Goal: Task Accomplishment & Management: Use online tool/utility

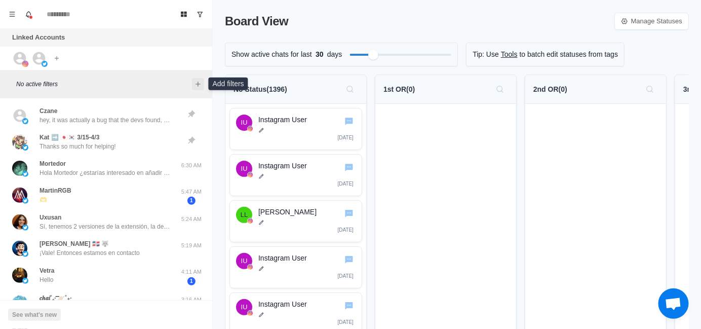
click at [197, 84] on icon "Add filters" at bounding box center [198, 84] width 8 height 8
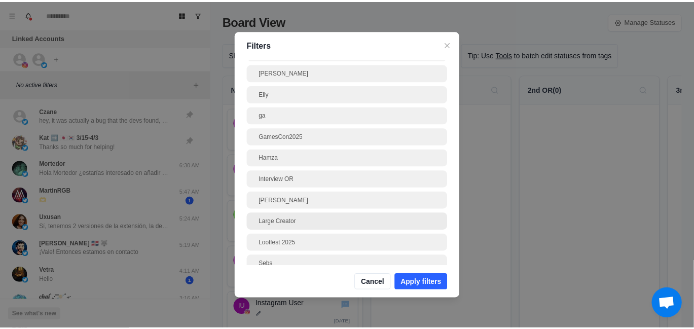
scroll to position [51, 0]
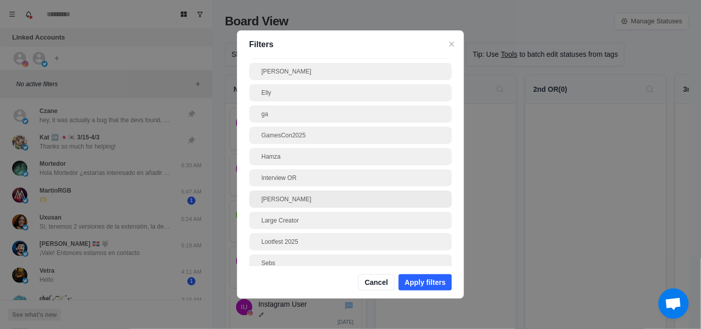
click at [292, 205] on div "[PERSON_NAME]" at bounding box center [350, 199] width 203 height 17
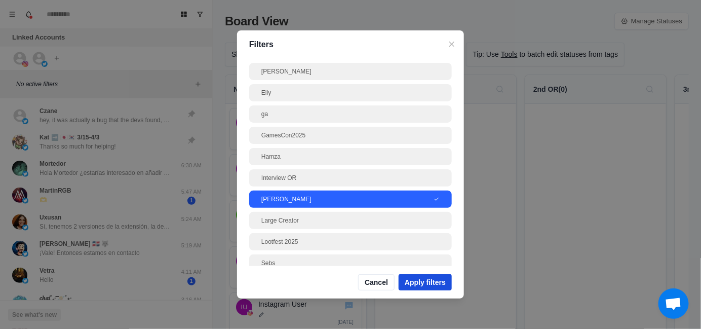
click at [440, 286] on button "Apply filters" at bounding box center [425, 282] width 53 height 16
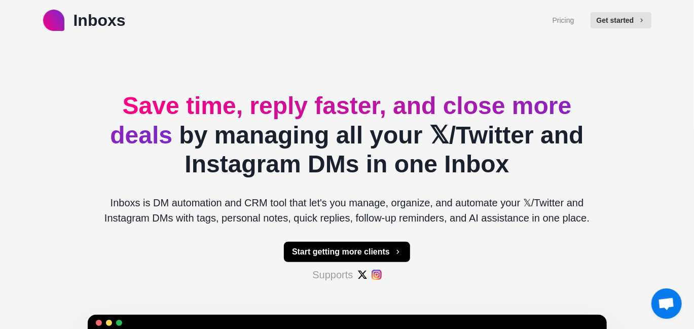
click at [191, 32] on div "Inboxs Pricing Get started" at bounding box center [347, 20] width 694 height 41
